Goal: Task Accomplishment & Management: Use online tool/utility

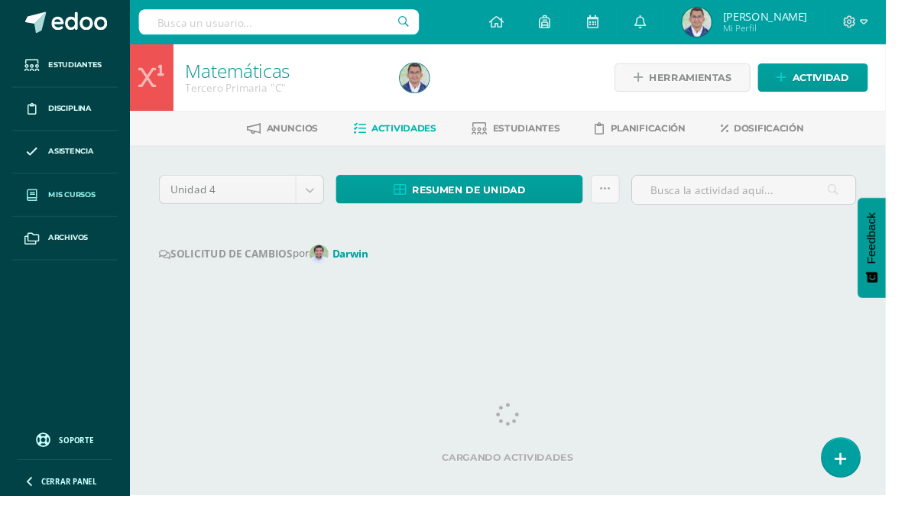
click at [79, 200] on span "Mis cursos" at bounding box center [74, 202] width 49 height 12
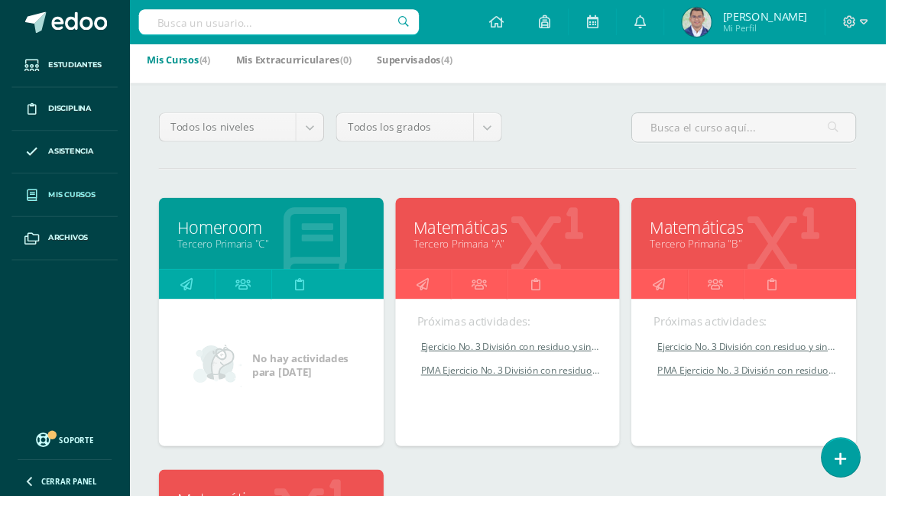
scroll to position [365, 0]
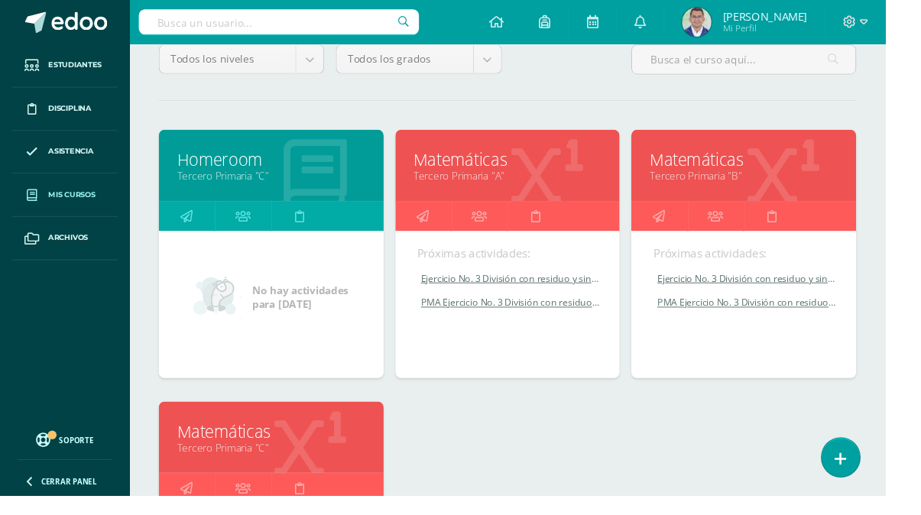
click at [759, 174] on link "Matemáticas" at bounding box center [774, 166] width 196 height 24
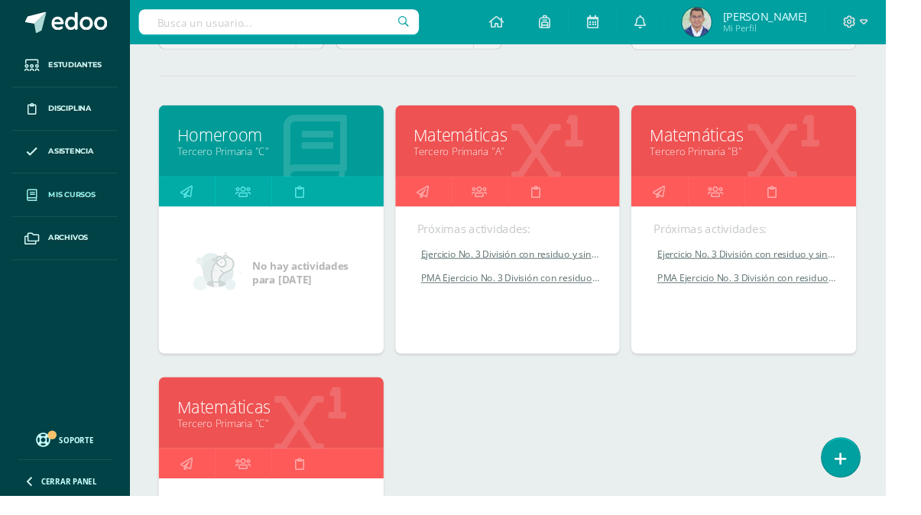
scroll to position [201, 0]
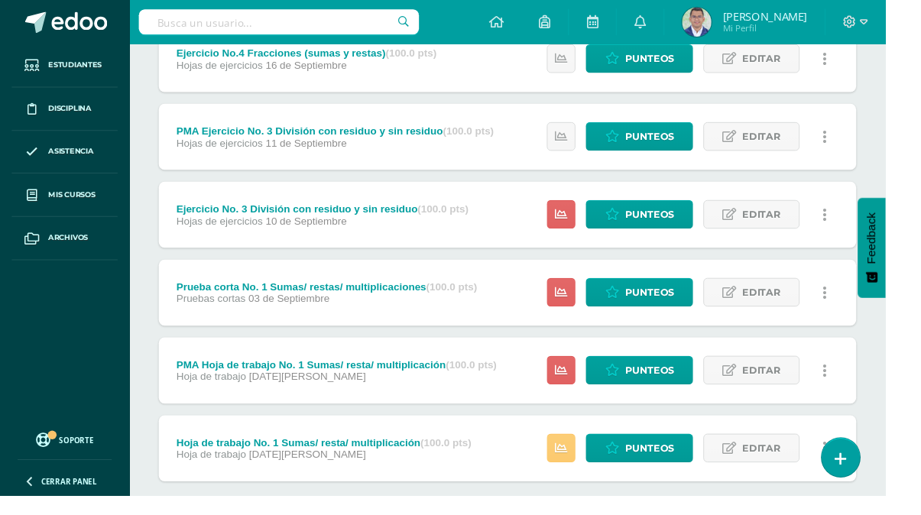
scroll to position [561, 0]
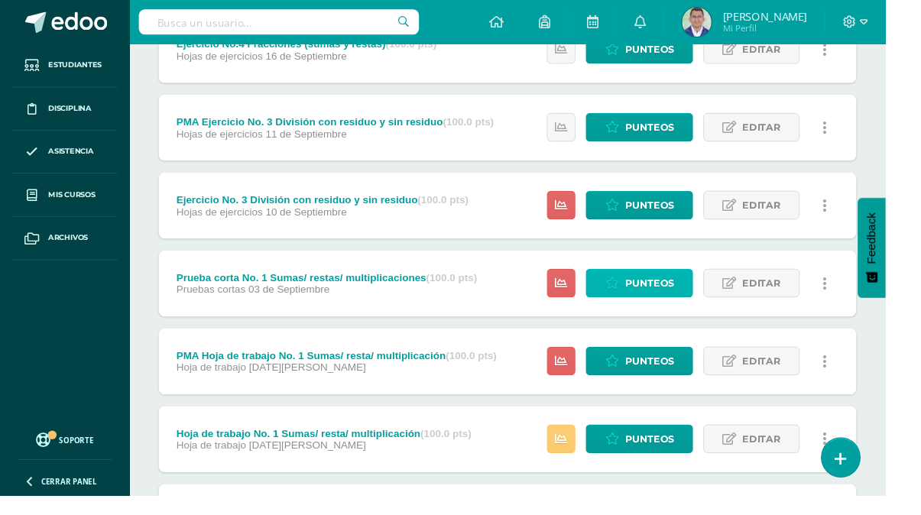
click at [687, 304] on span "Punteos" at bounding box center [675, 295] width 51 height 28
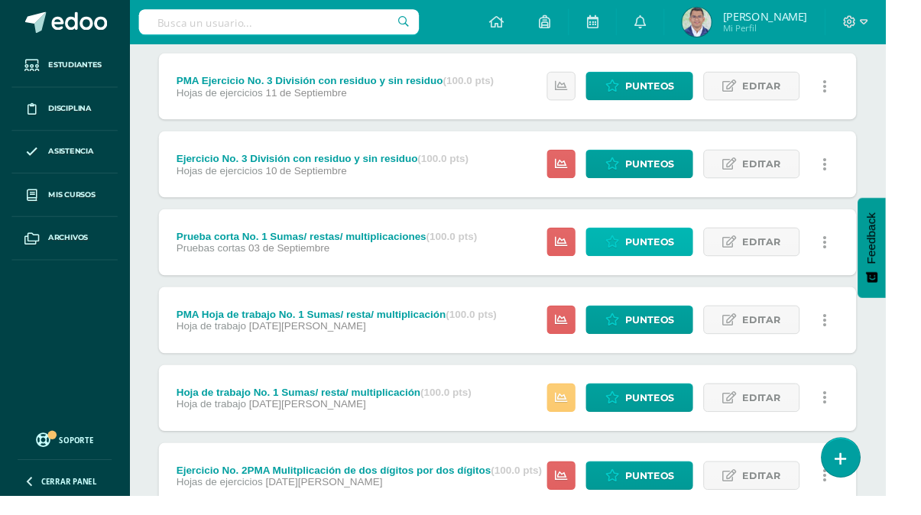
scroll to position [612, 0]
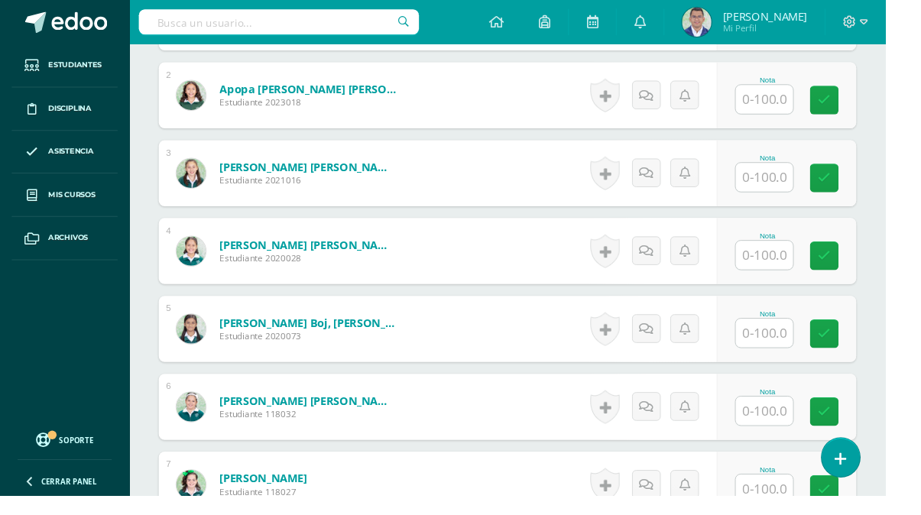
scroll to position [563, 0]
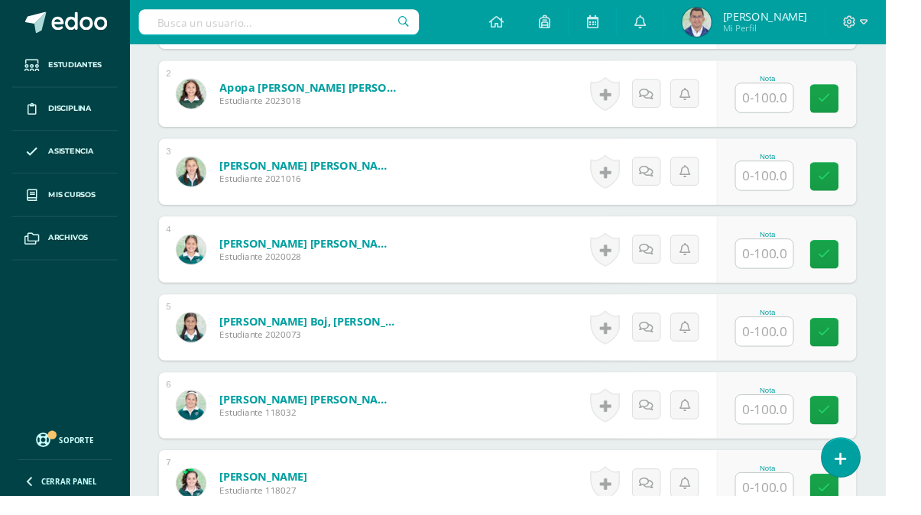
click at [806, 269] on input "text" at bounding box center [795, 264] width 60 height 30
type input "37"
click at [875, 269] on link at bounding box center [867, 265] width 31 height 31
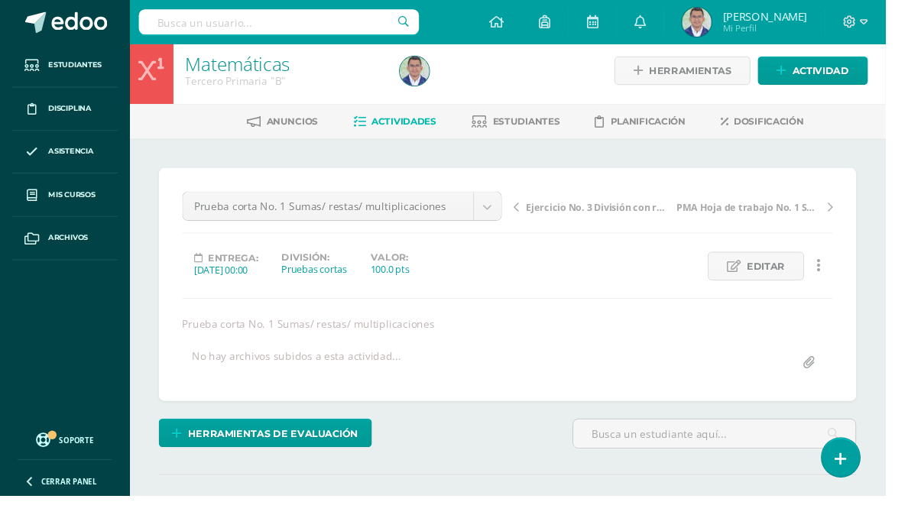
scroll to position [0, 0]
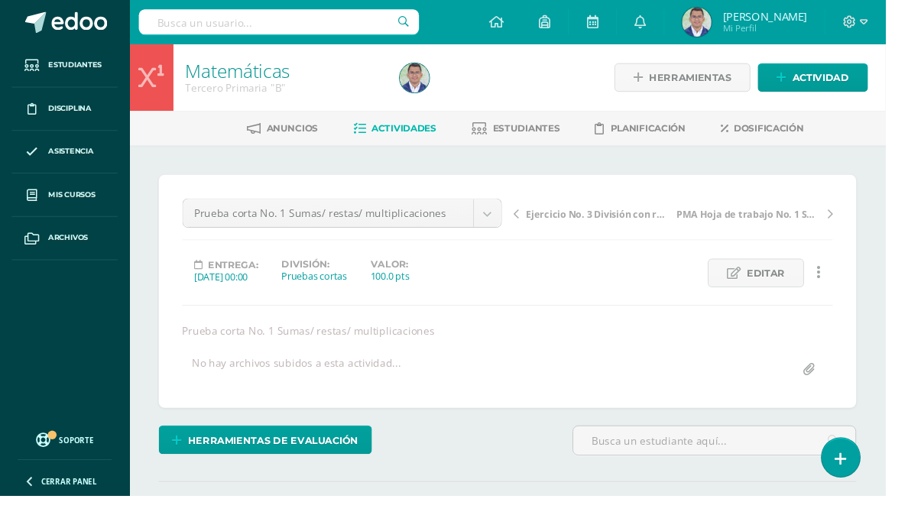
click at [275, 76] on link "Matemáticas" at bounding box center [247, 73] width 109 height 26
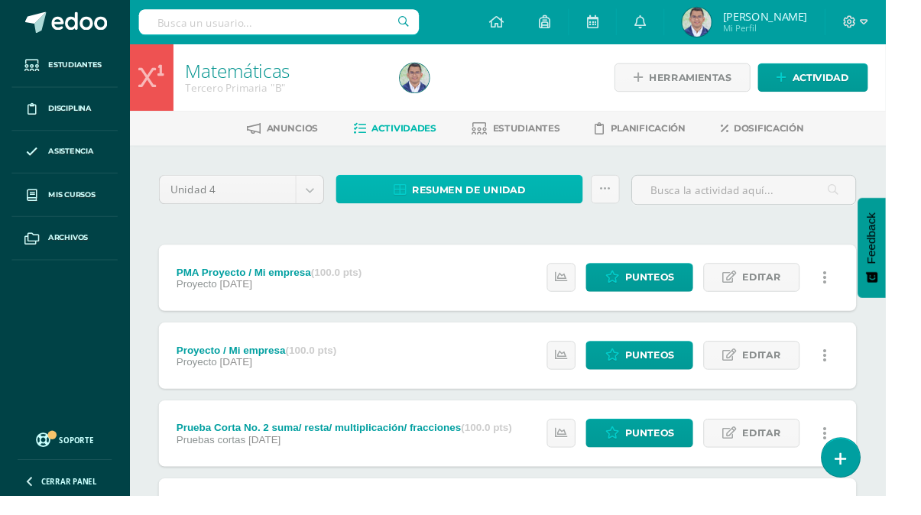
click at [528, 201] on span "Resumen de unidad" at bounding box center [488, 197] width 118 height 28
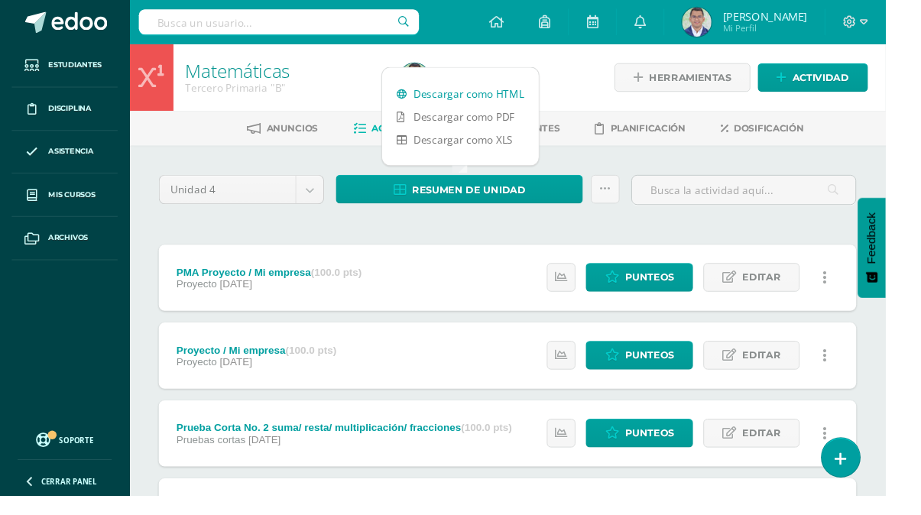
click at [506, 94] on link "Descargar como HTML" at bounding box center [479, 98] width 163 height 24
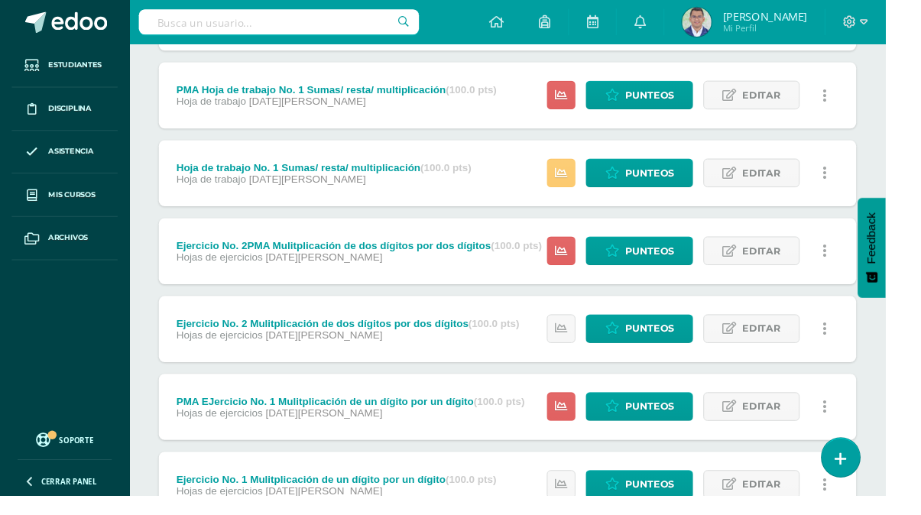
scroll to position [840, 0]
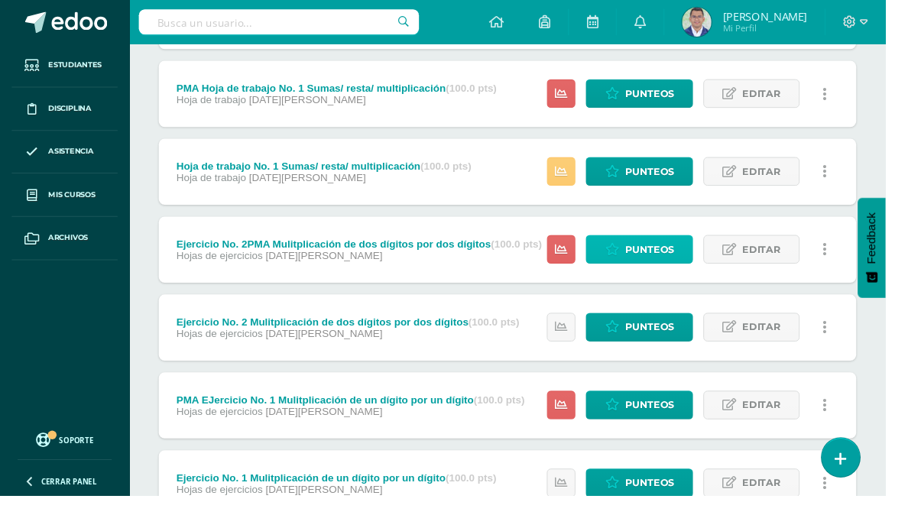
click at [691, 264] on span "Punteos" at bounding box center [675, 259] width 51 height 28
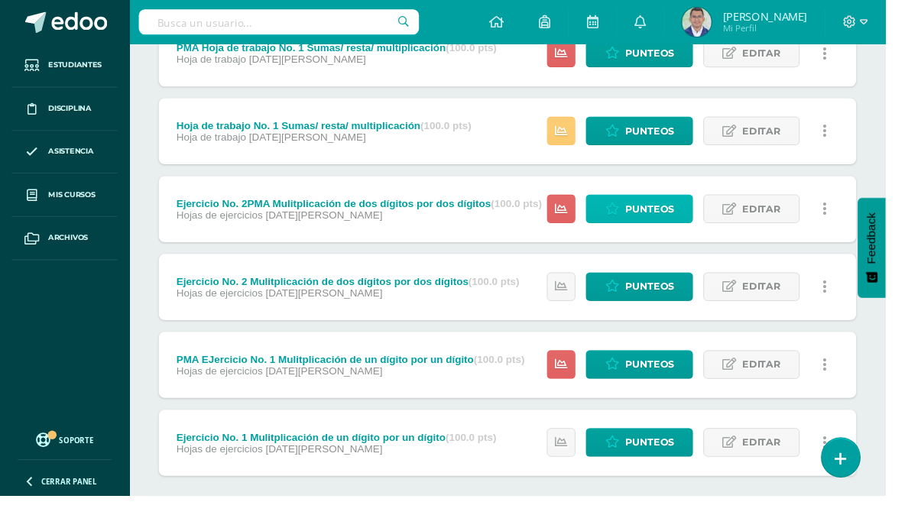
scroll to position [891, 0]
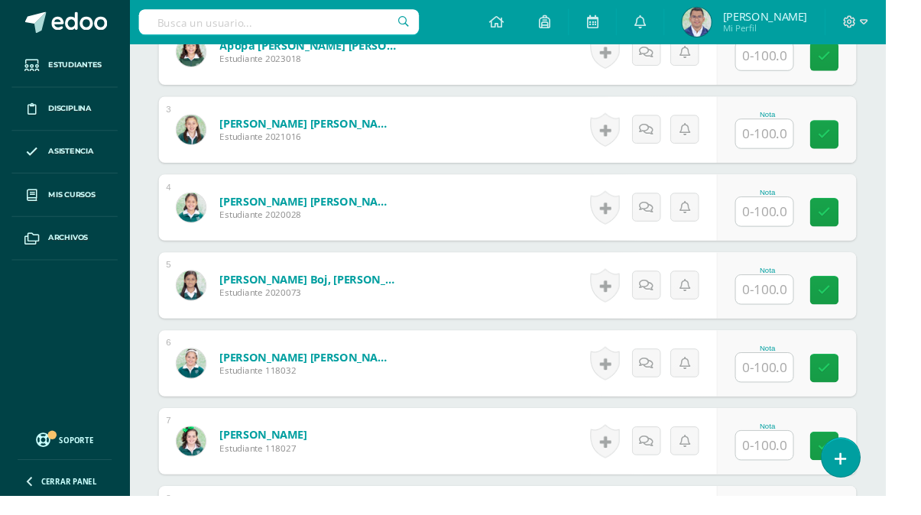
scroll to position [593, 0]
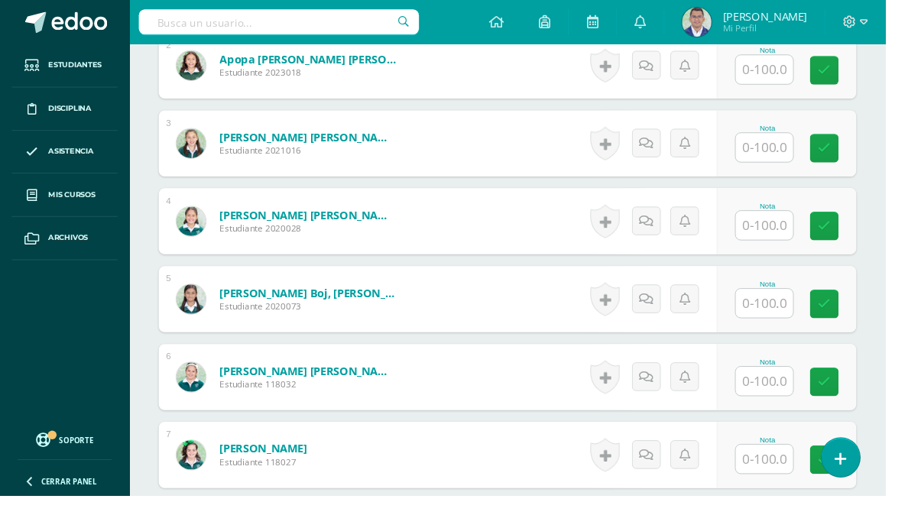
click at [799, 230] on input "text" at bounding box center [795, 234] width 60 height 30
type input "40"
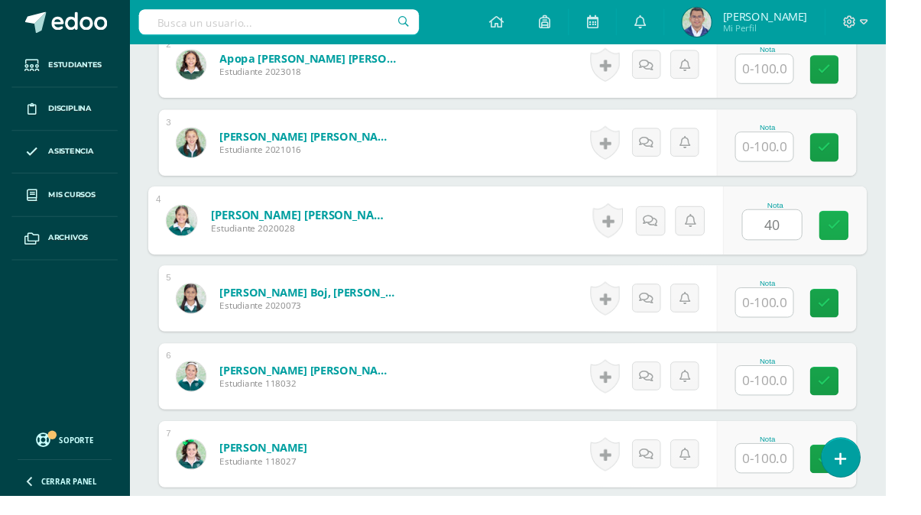
click at [875, 229] on link at bounding box center [867, 234] width 31 height 31
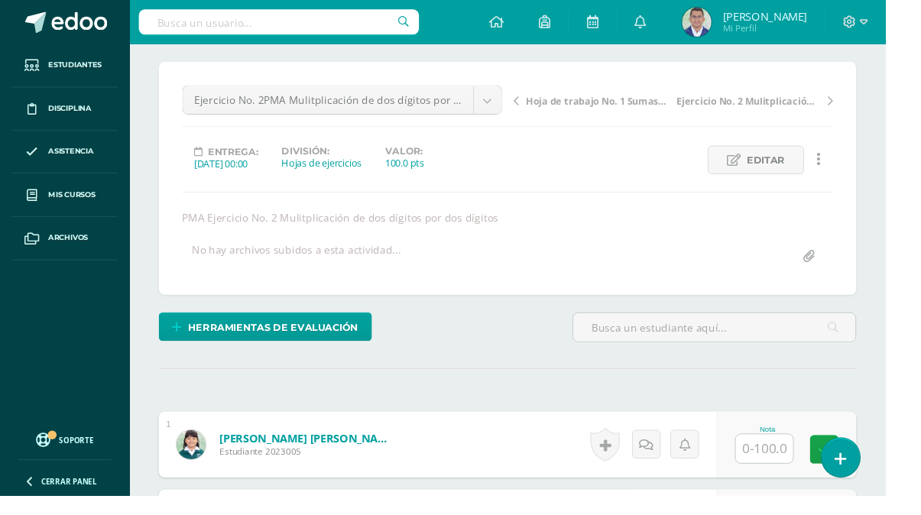
scroll to position [0, 0]
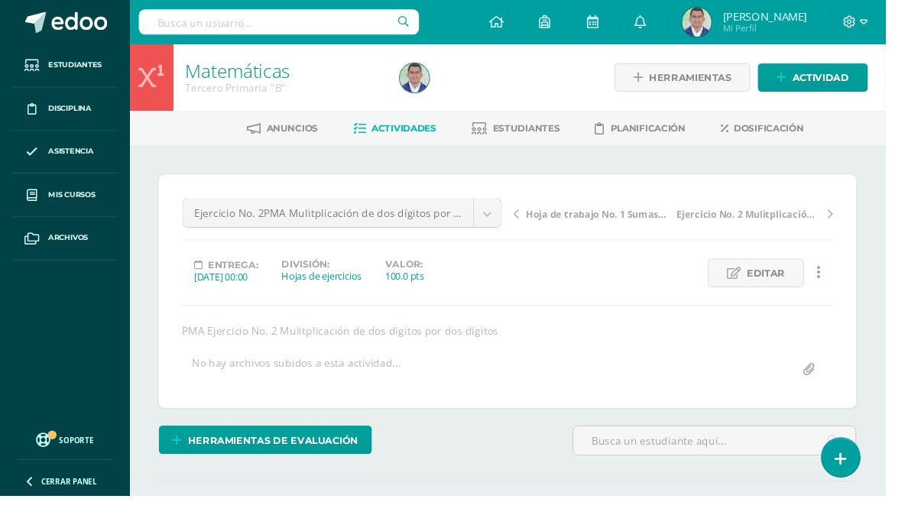
click at [262, 84] on div "Tercero Primaria "B"" at bounding box center [295, 91] width 205 height 15
click at [271, 84] on div "Tercero Primaria "B"" at bounding box center [295, 91] width 205 height 15
click at [426, 137] on span "Actividades" at bounding box center [420, 133] width 67 height 11
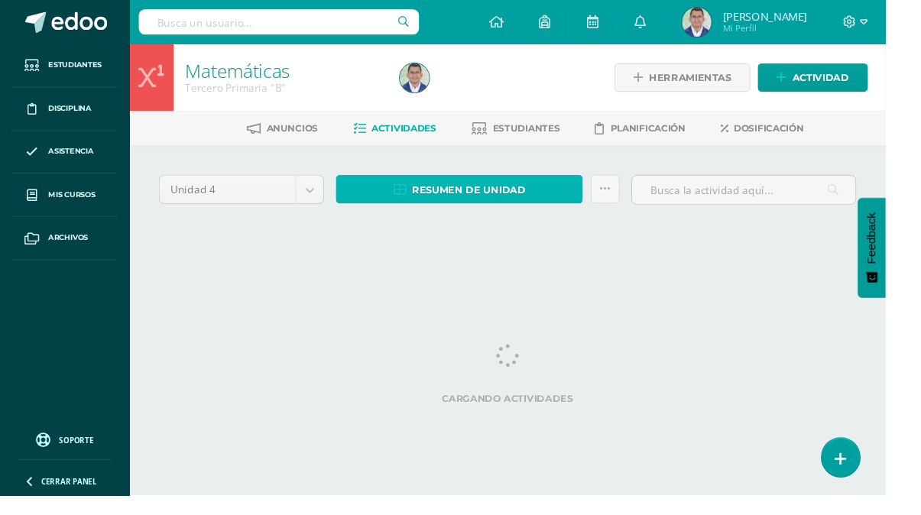
click at [534, 200] on span "Resumen de unidad" at bounding box center [488, 197] width 118 height 28
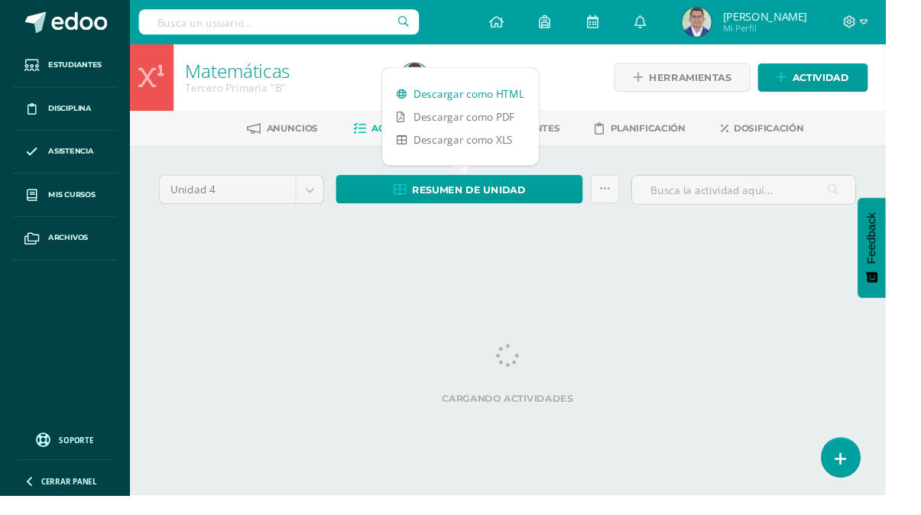
click at [502, 99] on link "Descargar como HTML" at bounding box center [479, 98] width 163 height 24
